Goal: Information Seeking & Learning: Learn about a topic

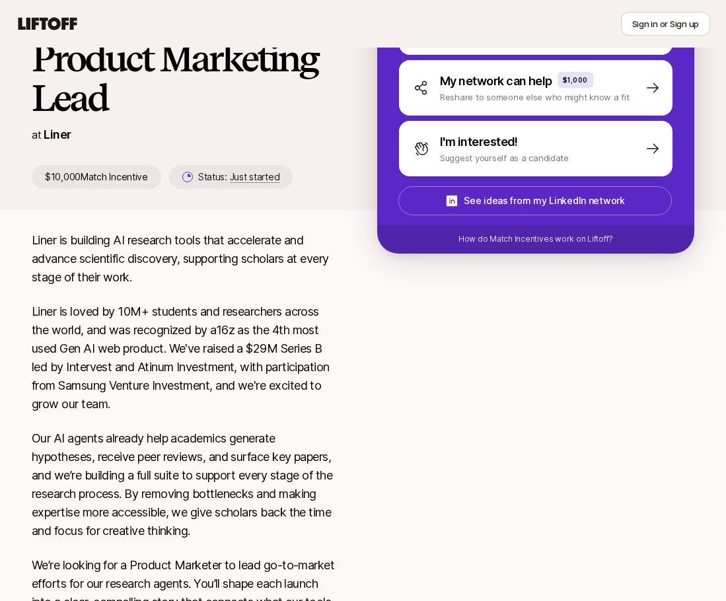
scroll to position [176, 0]
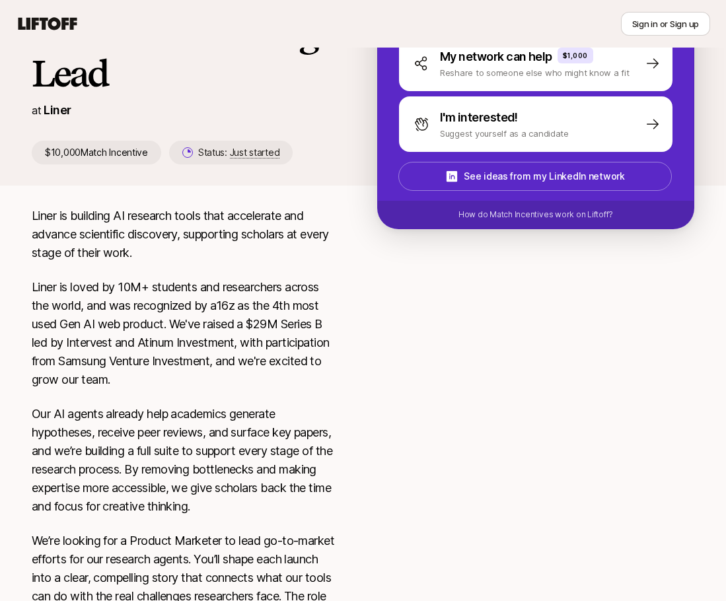
click at [56, 17] on icon at bounding box center [47, 24] width 63 height 18
click at [47, 21] on icon at bounding box center [47, 24] width 63 height 18
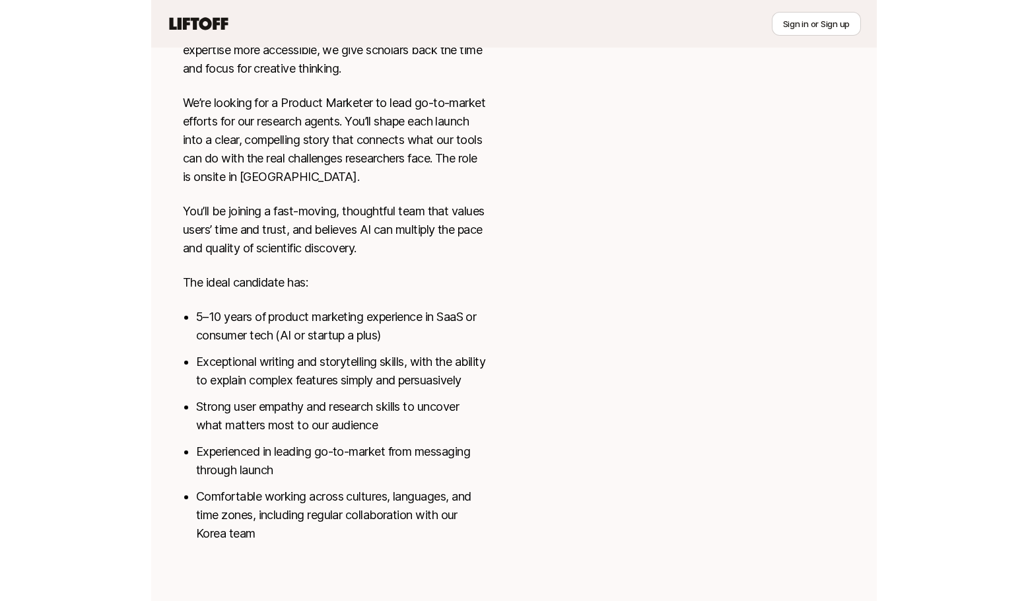
scroll to position [0, 0]
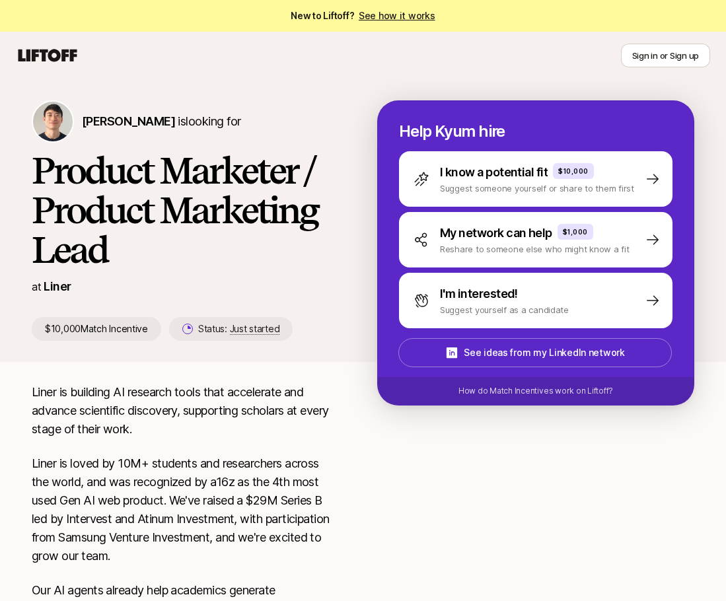
click at [78, 325] on p "$10,000 Match Incentive" at bounding box center [96, 329] width 129 height 24
drag, startPoint x: 46, startPoint y: 329, endPoint x: 202, endPoint y: 341, distance: 156.3
click at [202, 341] on div "[PERSON_NAME] is looking for Product Marketer / Product Marketing Lead at Liner…" at bounding box center [363, 230] width 726 height 261
click at [193, 372] on div "[PERSON_NAME] is looking for Product Marketer / Product Marketing Lead at Liner…" at bounding box center [363, 231] width 726 height 304
click at [40, 48] on icon at bounding box center [47, 55] width 63 height 18
